Goal: Task Accomplishment & Management: Manage account settings

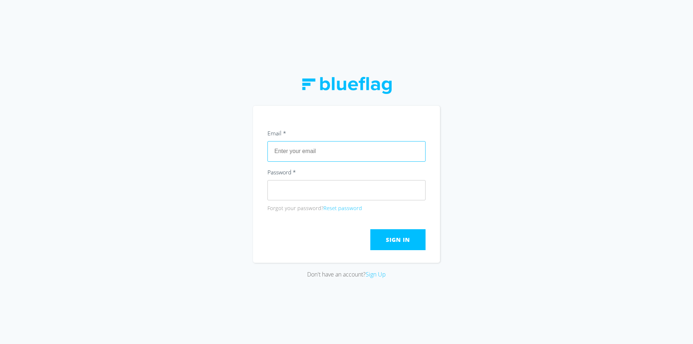
paste input "[EMAIL_ADDRESS][DOMAIN_NAME]"
type input "[EMAIL_ADDRESS][DOMAIN_NAME]"
click at [386, 242] on span "Sign In" at bounding box center [398, 240] width 24 height 8
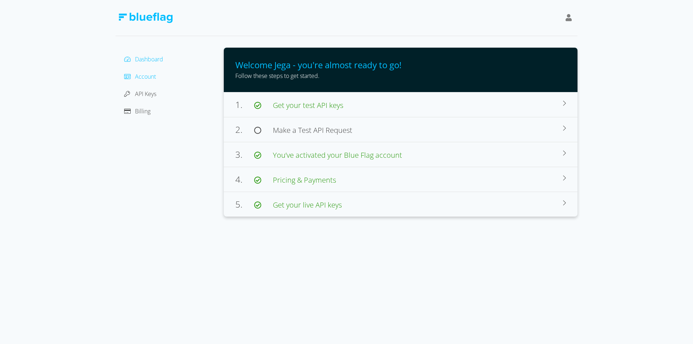
click at [146, 78] on span "Account" at bounding box center [145, 77] width 21 height 8
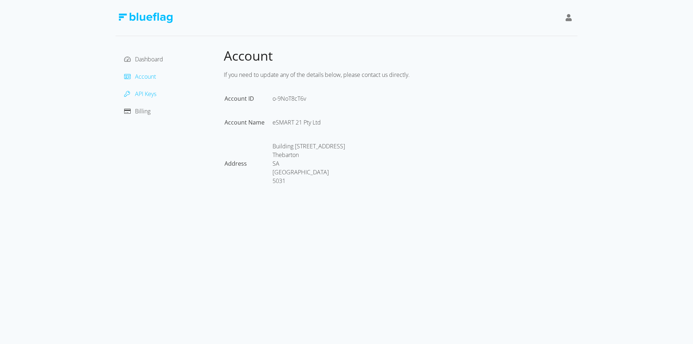
click at [144, 93] on span "API Keys" at bounding box center [145, 94] width 21 height 8
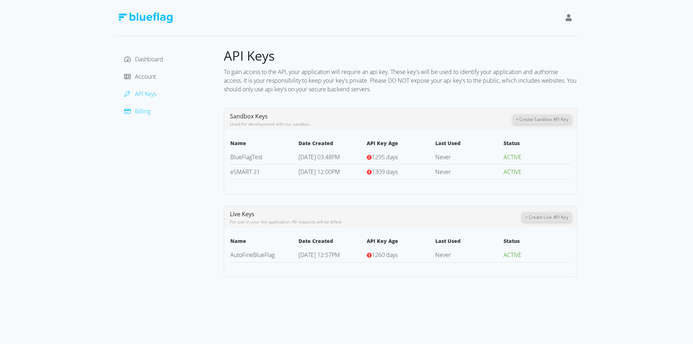
click at [147, 114] on span "Billing" at bounding box center [143, 111] width 16 height 8
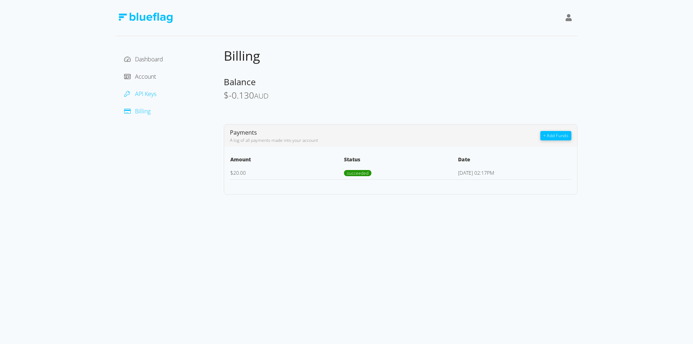
click at [139, 96] on span "API Keys" at bounding box center [145, 94] width 21 height 8
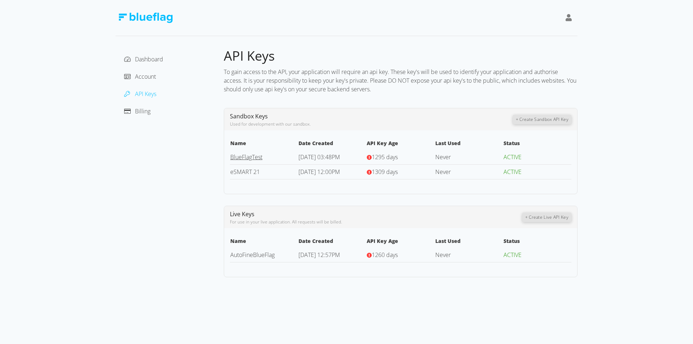
click at [243, 158] on link "BlueFlagTest" at bounding box center [246, 157] width 32 height 8
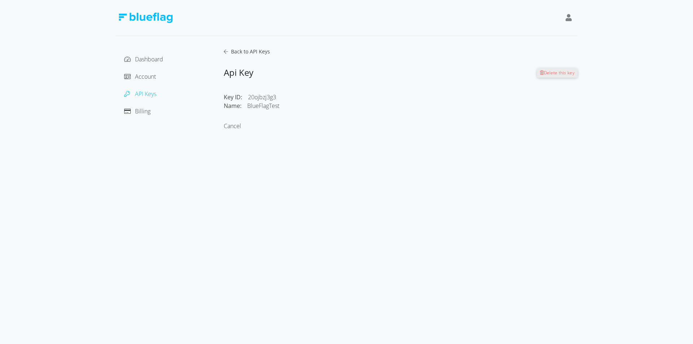
click at [226, 50] on icon at bounding box center [226, 51] width 4 height 5
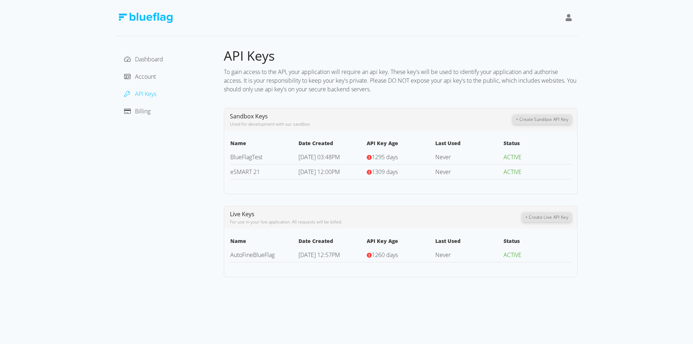
click at [370, 157] on icon at bounding box center [369, 157] width 5 height 5
drag, startPoint x: 387, startPoint y: 254, endPoint x: 374, endPoint y: 257, distance: 13.0
click at [374, 257] on span "1260 days" at bounding box center [385, 255] width 26 height 8
copy span "1260"
click at [396, 91] on div "To gain access to the API, your application will require an api key. These key'…" at bounding box center [401, 81] width 354 height 32
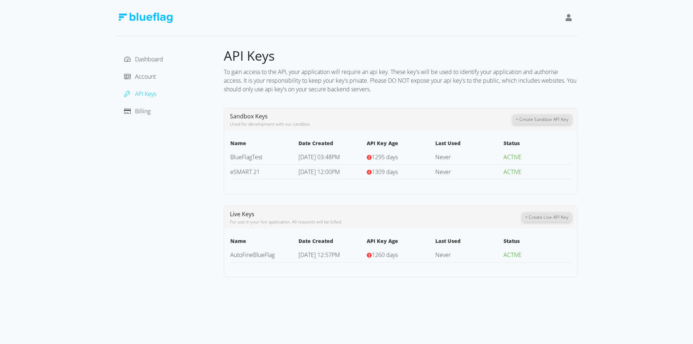
click at [370, 158] on icon at bounding box center [369, 157] width 5 height 5
click at [384, 157] on span "1295 days" at bounding box center [385, 157] width 26 height 8
click at [253, 156] on link "BlueFlagTest" at bounding box center [246, 157] width 32 height 8
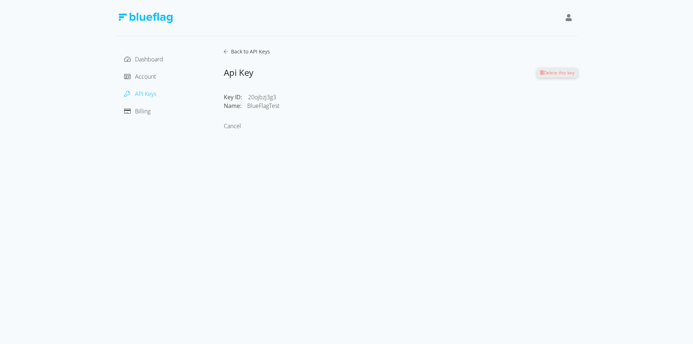
click at [230, 49] on span "Back to API Keys" at bounding box center [249, 51] width 42 height 7
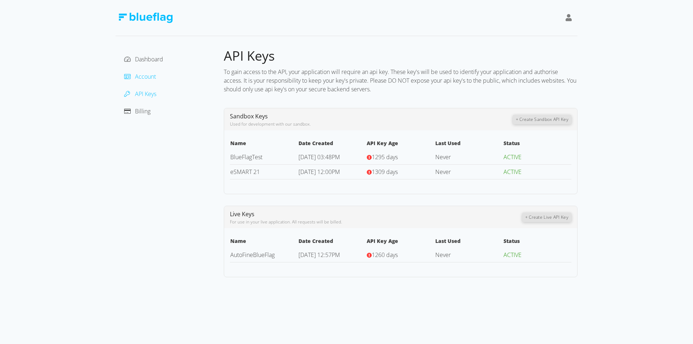
click at [147, 80] on span "Account" at bounding box center [145, 77] width 21 height 8
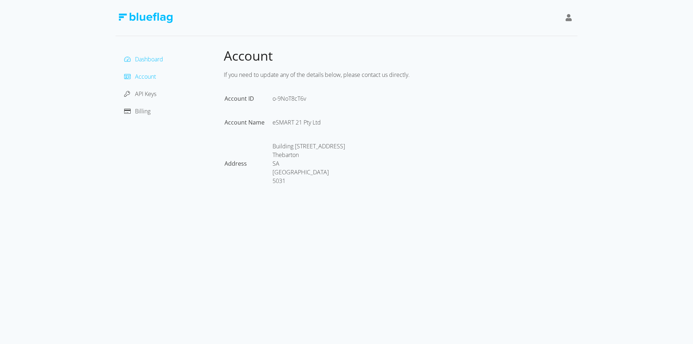
click at [148, 61] on span "Dashboard" at bounding box center [149, 59] width 28 height 8
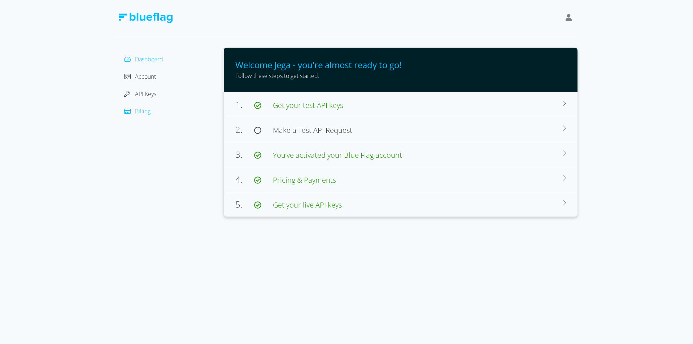
click at [147, 109] on span "Billing" at bounding box center [143, 111] width 16 height 8
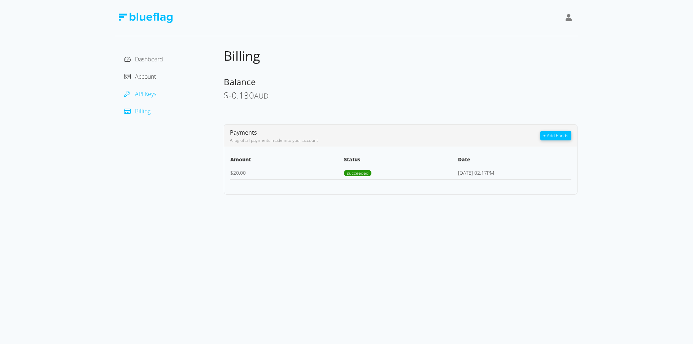
click at [147, 93] on span "API Keys" at bounding box center [145, 94] width 21 height 8
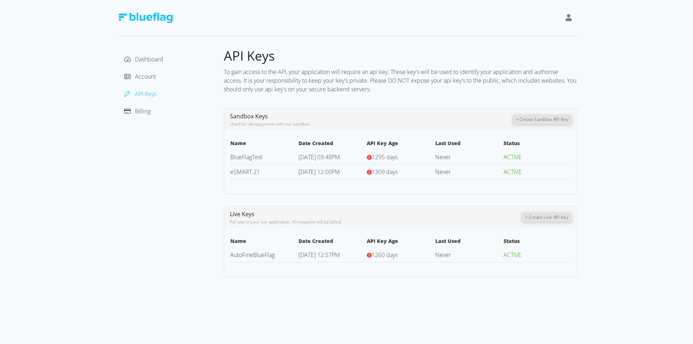
click at [515, 158] on span "ACTIVE" at bounding box center [512, 157] width 18 height 8
click at [246, 160] on link "BlueFlagTest" at bounding box center [246, 157] width 32 height 8
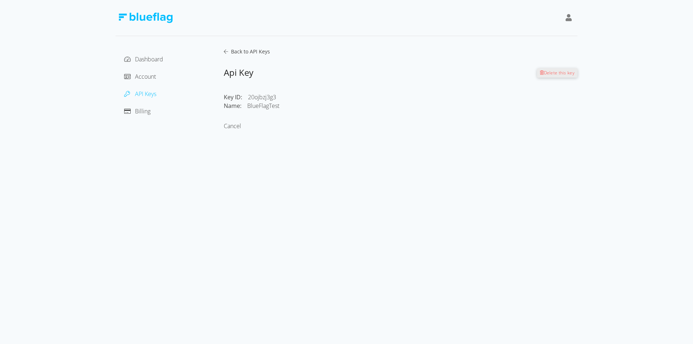
click at [227, 49] on icon at bounding box center [226, 51] width 4 height 5
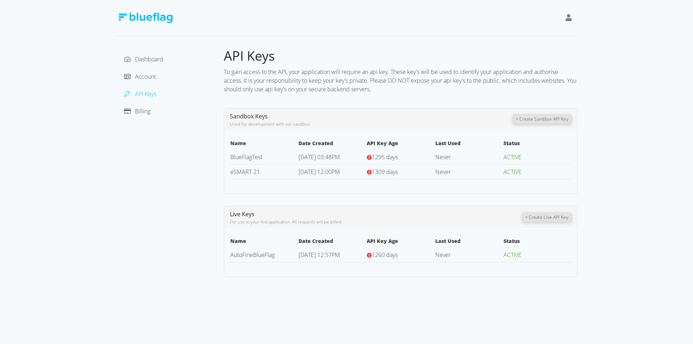
click at [544, 118] on button "+ Create Sandbox API Key" at bounding box center [542, 118] width 58 height 9
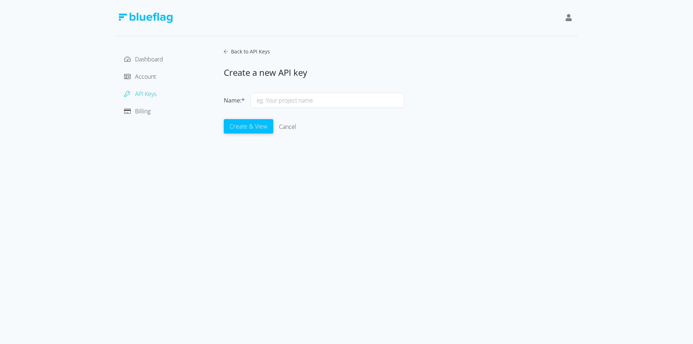
click at [331, 105] on input "text" at bounding box center [327, 100] width 154 height 15
click at [152, 59] on span "Dashboard" at bounding box center [149, 59] width 28 height 8
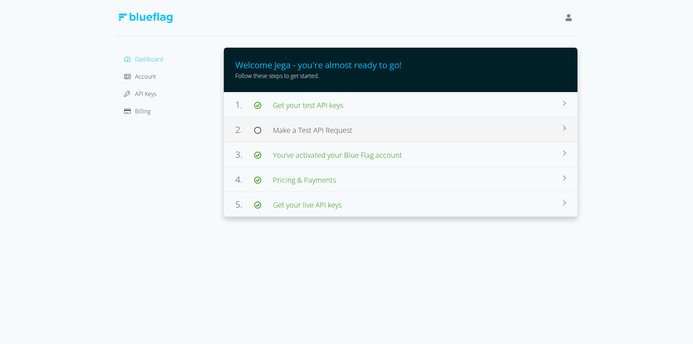
click at [524, 121] on div "2. Make a Test API Request Browse our docs for use cases, sample code, and deve…" at bounding box center [401, 129] width 354 height 25
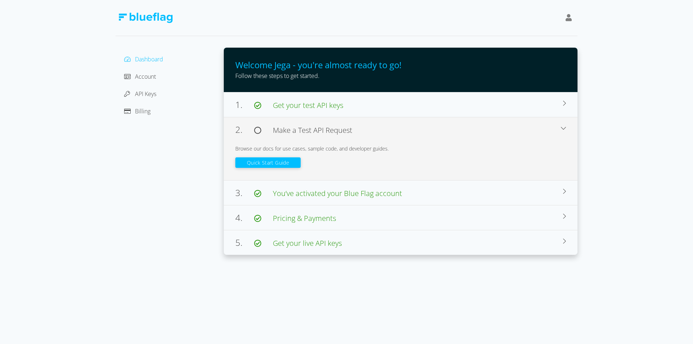
click at [290, 165] on button "Quick Start Guide" at bounding box center [267, 162] width 65 height 10
